Goal: Connect with others: Connect with other users

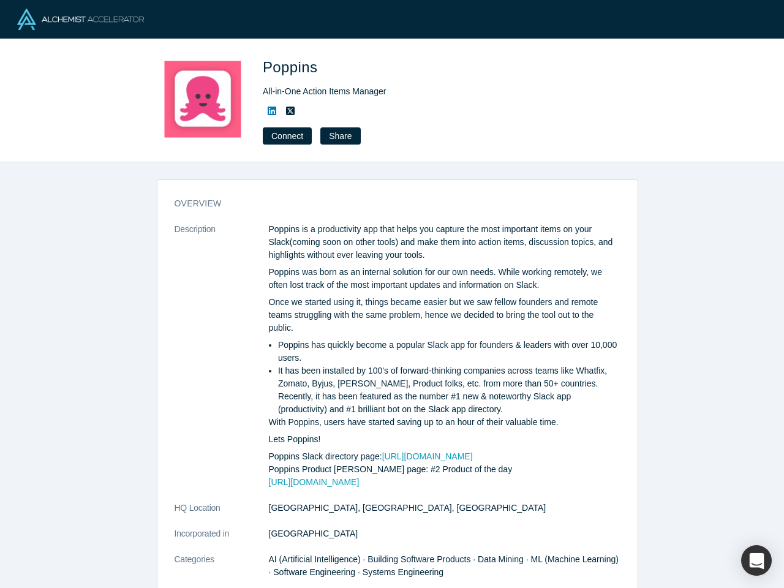
click at [392, 294] on div "Poppins is a productivity app that helps you capture the most important items o…" at bounding box center [444, 356] width 351 height 266
click at [286, 136] on button "Connect" at bounding box center [287, 135] width 49 height 17
click at [337, 136] on div "Connect to Poppins Loading form..." at bounding box center [392, 294] width 784 height 588
click at [756, 560] on div "button" at bounding box center [756, 560] width 31 height 31
